Goal: Information Seeking & Learning: Understand process/instructions

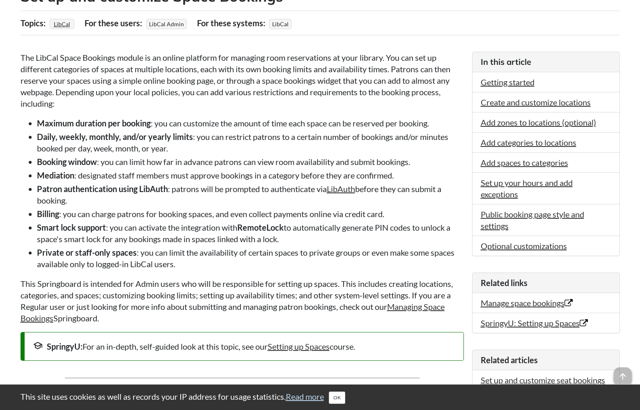
scroll to position [164, 0]
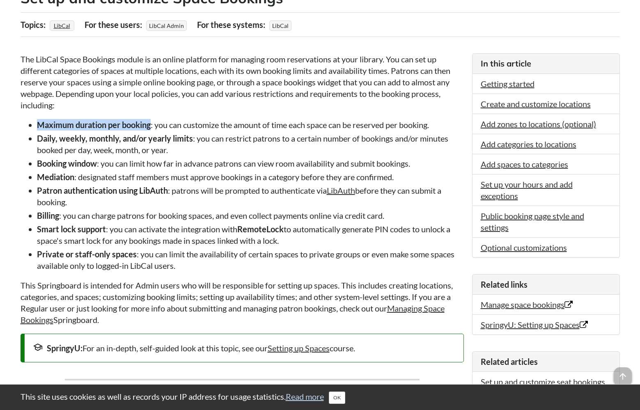
drag, startPoint x: 39, startPoint y: 124, endPoint x: 152, endPoint y: 122, distance: 112.6
click at [151, 122] on strong "Maximum duration per booking" at bounding box center [94, 125] width 114 height 10
copy strong "Maximum duration per booking"
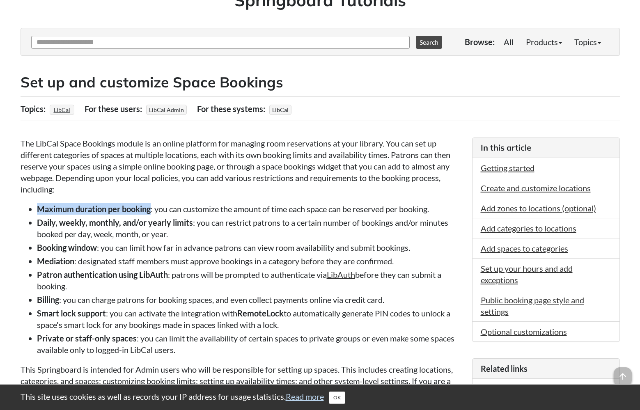
scroll to position [0, 0]
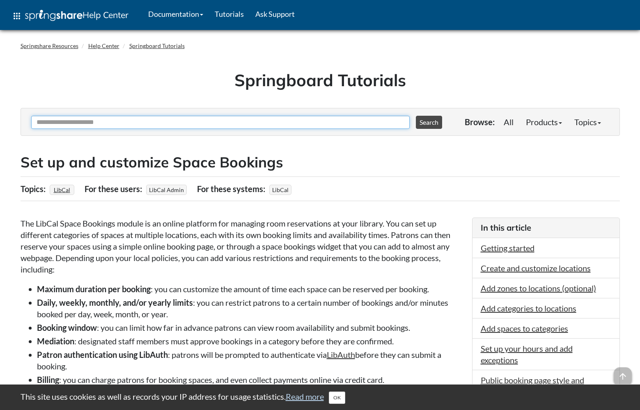
click at [233, 122] on input "Ask Another Question" at bounding box center [220, 122] width 379 height 13
paste input "**********"
type input "**********"
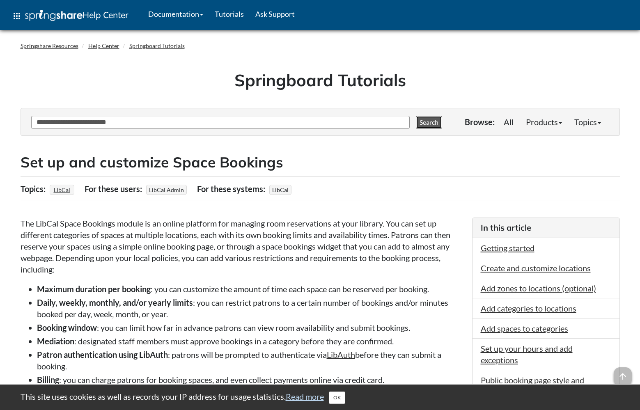
click at [421, 122] on button "Search" at bounding box center [429, 122] width 26 height 13
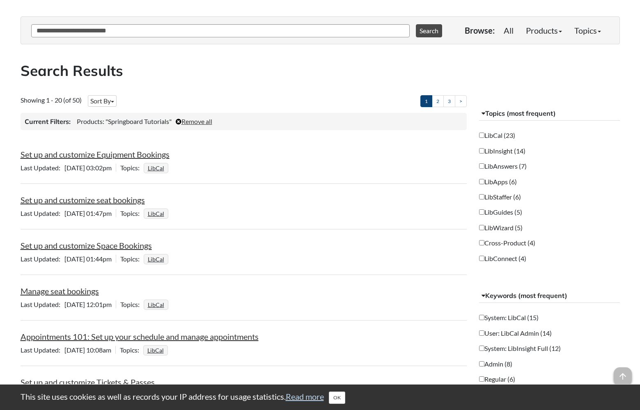
scroll to position [123, 0]
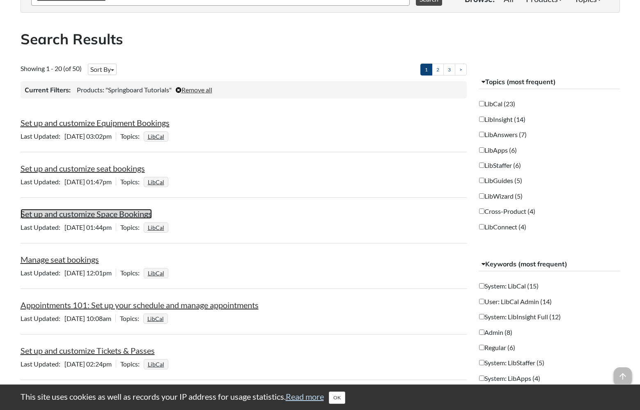
click at [85, 214] on link "Set up and customize Space Bookings" at bounding box center [86, 214] width 131 height 10
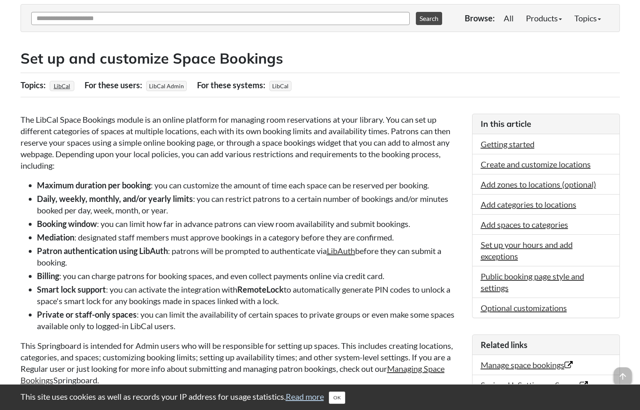
scroll to position [123, 0]
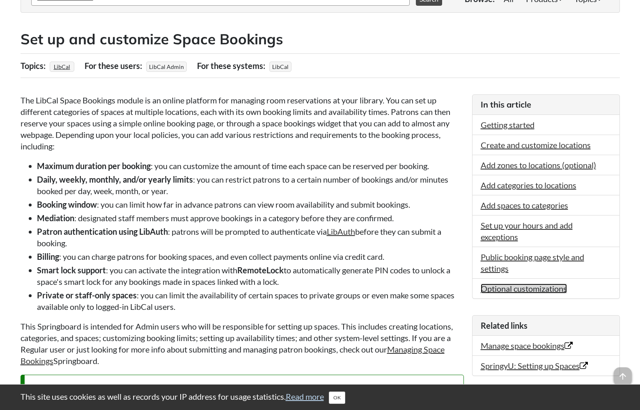
click at [527, 288] on link "Optional customizations" at bounding box center [524, 289] width 86 height 10
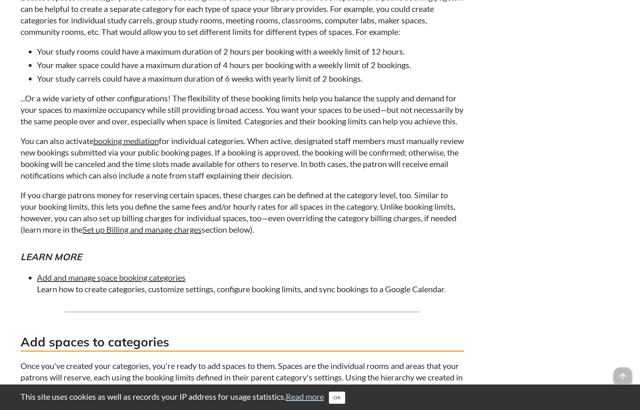
scroll to position [2521, 0]
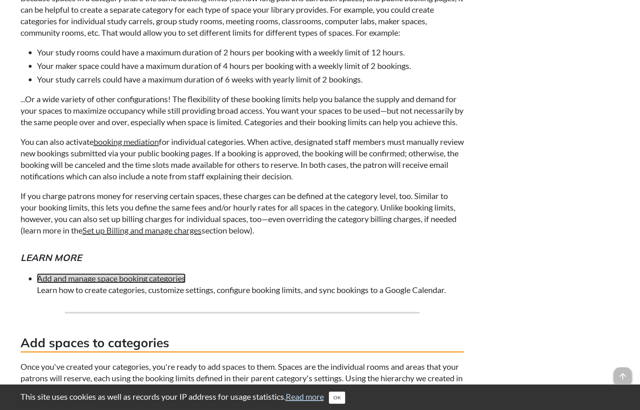
click at [104, 283] on link "Add and manage space booking categories" at bounding box center [111, 279] width 149 height 10
